Goal: Task Accomplishment & Management: Use online tool/utility

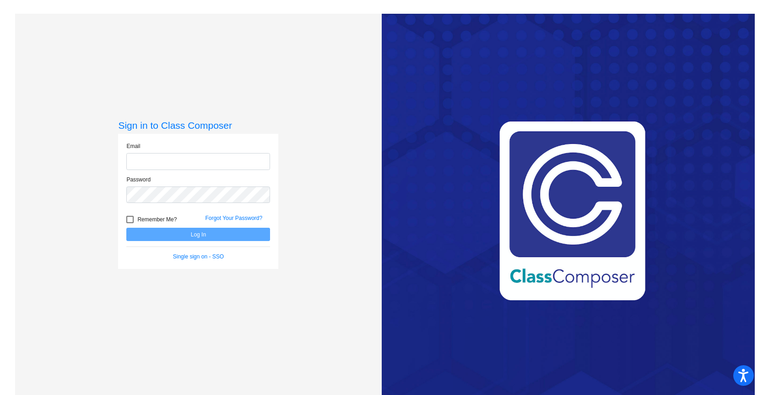
type input "[EMAIL_ADDRESS][DOMAIN_NAME]"
click at [211, 234] on button "Log In" at bounding box center [198, 234] width 144 height 13
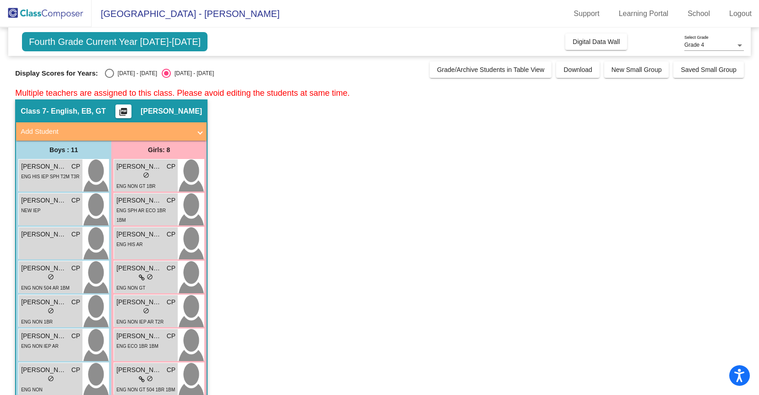
click at [109, 74] on div "Select an option" at bounding box center [109, 73] width 9 height 9
click at [109, 78] on input "[DATE] - [DATE]" at bounding box center [109, 78] width 0 height 0
radio input "true"
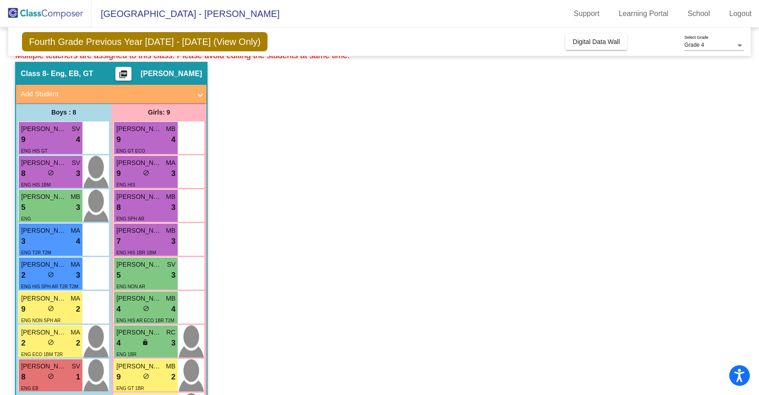
scroll to position [543, 0]
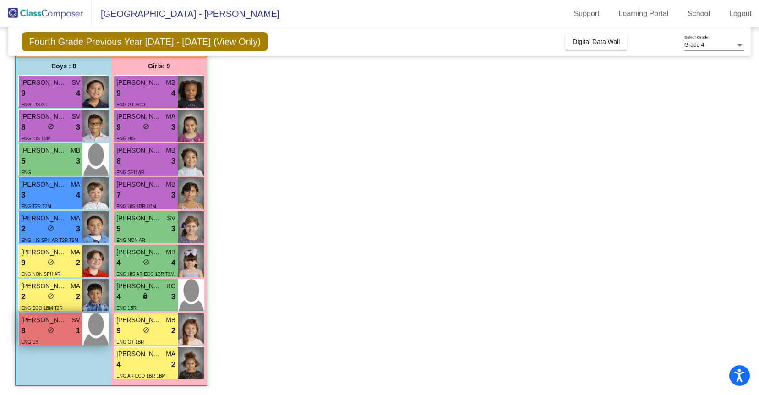
click at [60, 330] on div "8 lock do_not_disturb_alt 1" at bounding box center [50, 331] width 59 height 12
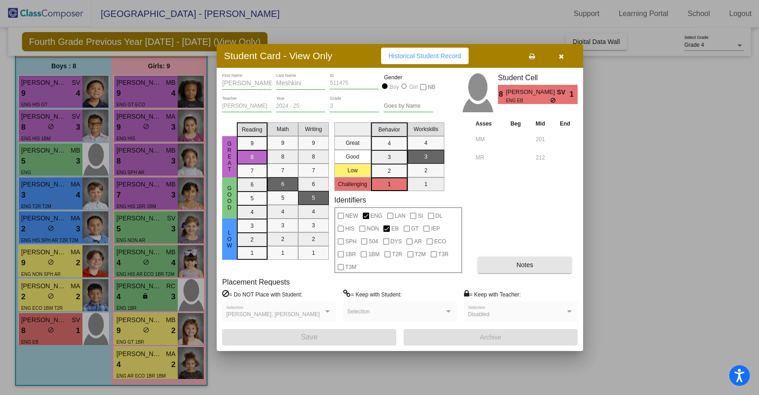
click at [520, 261] on span "Notes" at bounding box center [524, 264] width 17 height 7
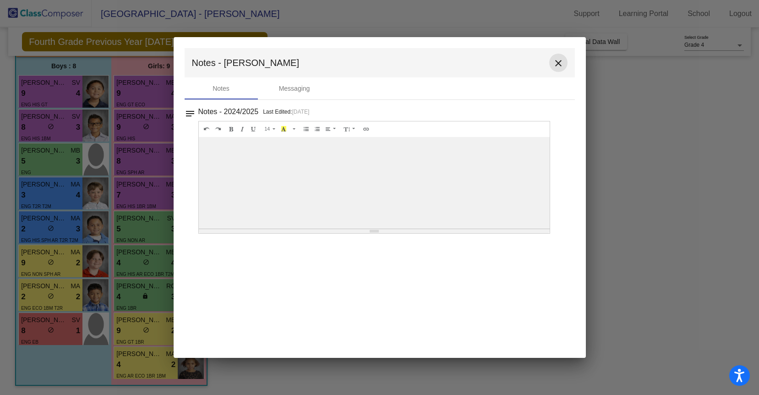
click at [558, 60] on mat-icon "close" at bounding box center [558, 63] width 11 height 11
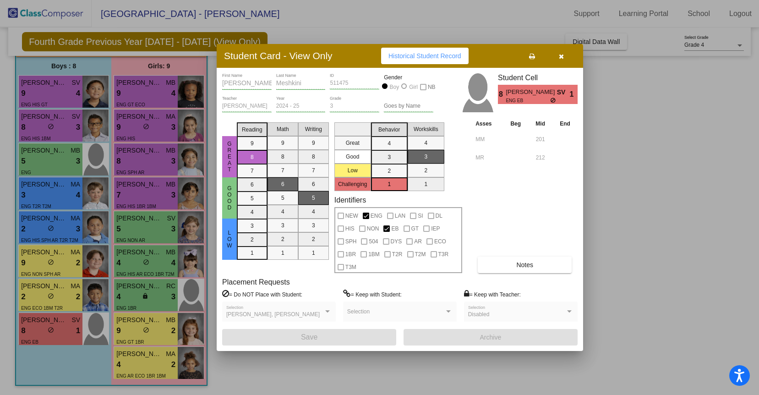
click at [561, 57] on icon "button" at bounding box center [561, 56] width 5 height 6
